Goal: Ask a question

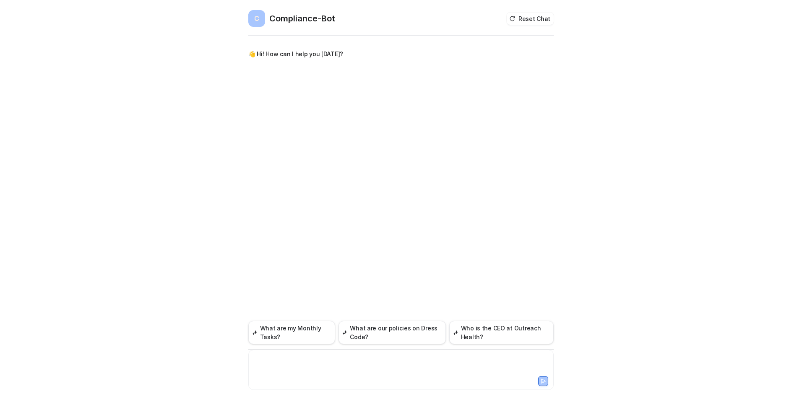
click at [257, 360] on div at bounding box center [400, 364] width 301 height 19
